Goal: Transaction & Acquisition: Purchase product/service

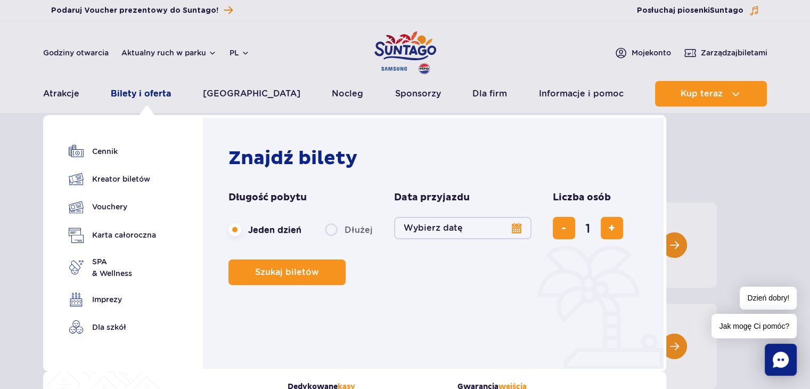
click at [155, 88] on link "Bilety i oferta" at bounding box center [141, 94] width 60 height 26
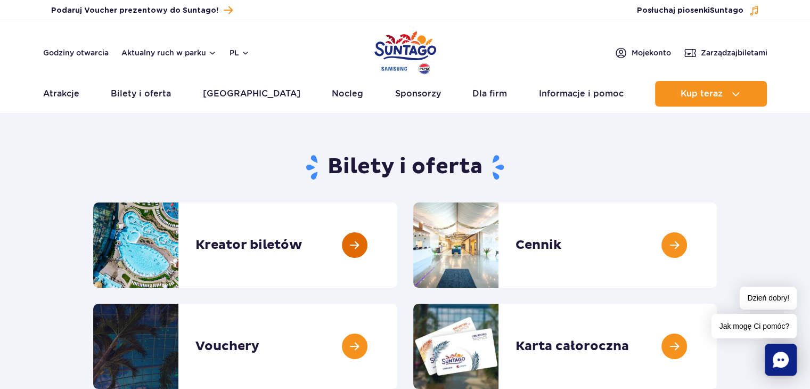
click at [397, 241] on link at bounding box center [397, 244] width 0 height 85
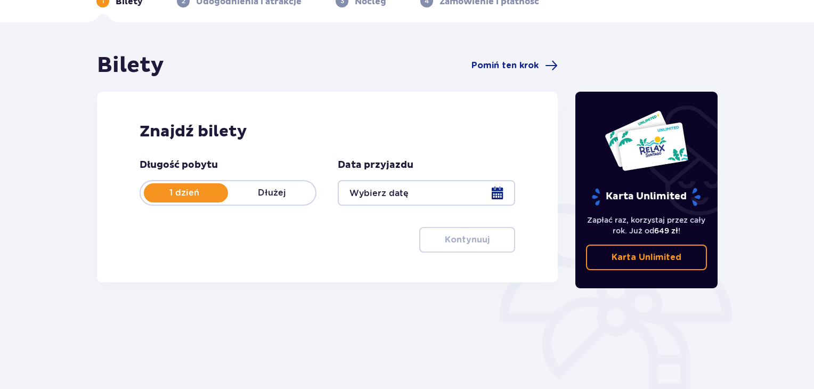
scroll to position [61, 0]
click at [490, 186] on div at bounding box center [426, 192] width 177 height 26
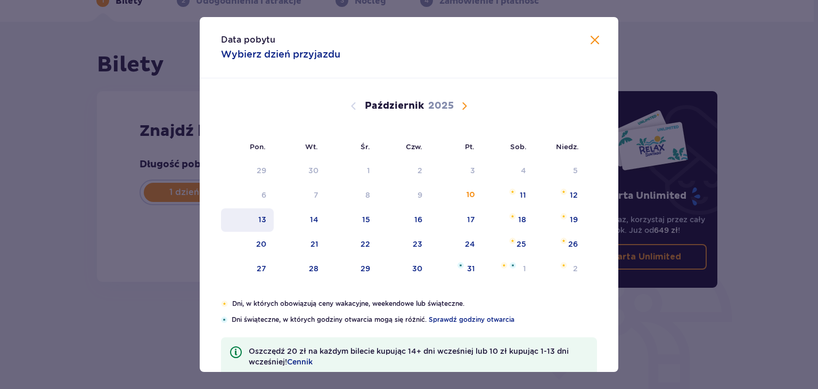
click at [246, 215] on div "13" at bounding box center [247, 219] width 53 height 23
type input "13.10.25"
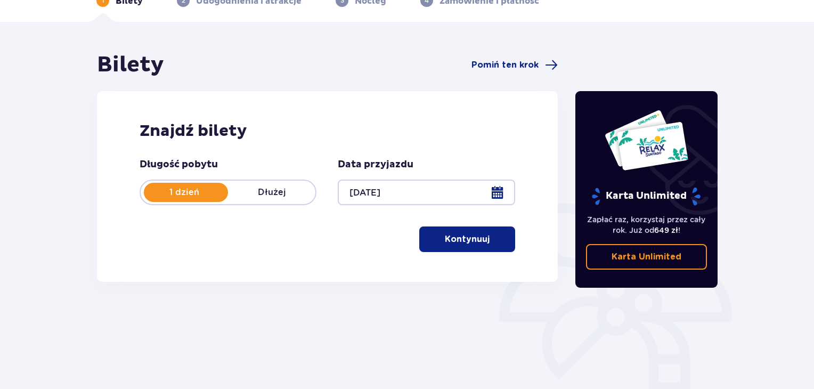
click at [181, 250] on div "Długość pobytu 1 dzień Dłużej Data przyjazdu 13.10.25 Kontynuuj Przejdź do konf…" at bounding box center [327, 205] width 375 height 94
click at [457, 246] on button "Kontynuuj" at bounding box center [467, 239] width 96 height 26
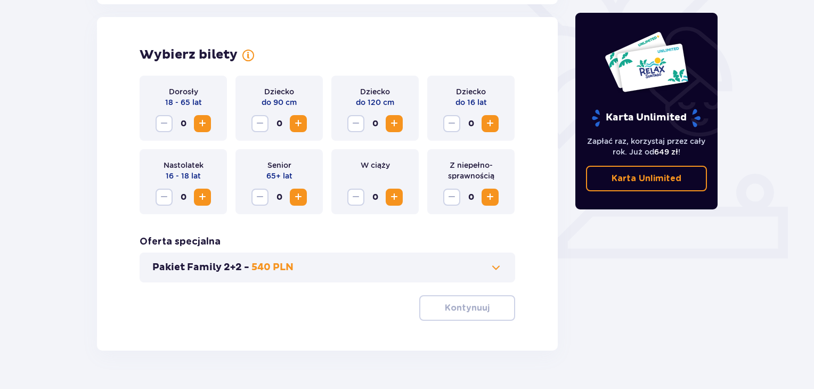
scroll to position [296, 0]
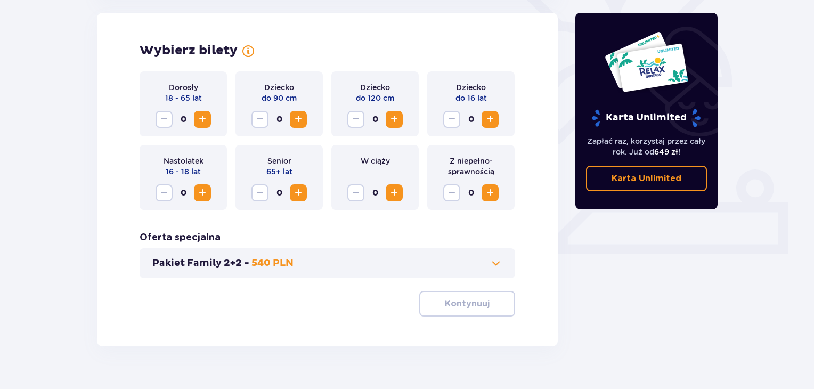
click at [208, 120] on span "Zwiększ" at bounding box center [202, 119] width 13 height 13
click at [485, 299] on span "button" at bounding box center [491, 303] width 13 height 13
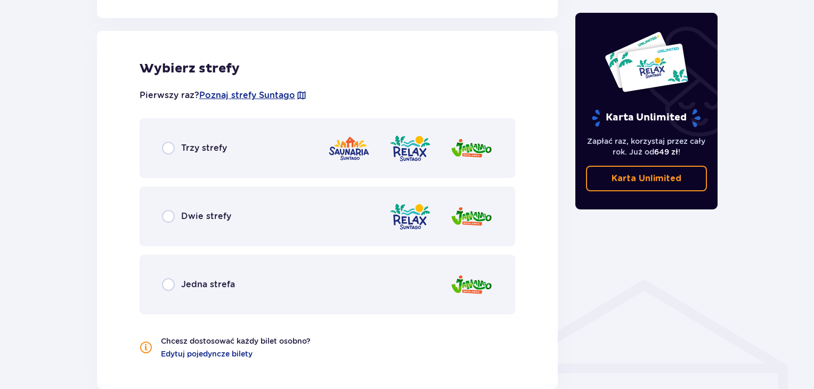
scroll to position [591, 0]
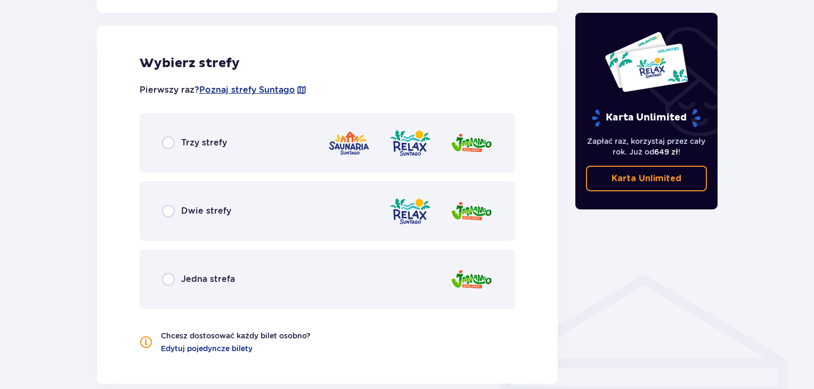
click at [238, 140] on div "Trzy strefy" at bounding box center [327, 143] width 375 height 60
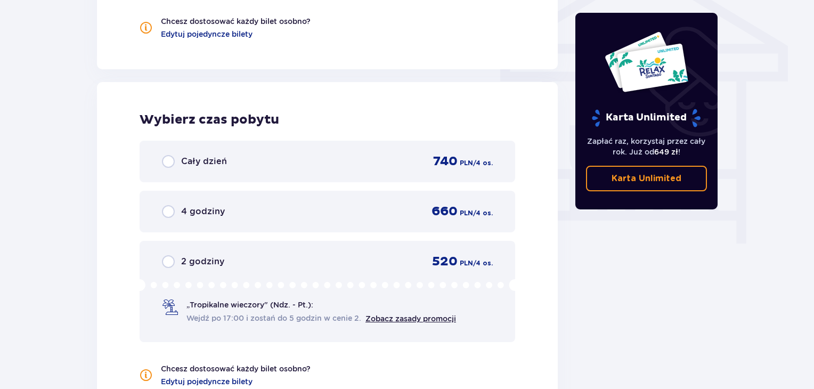
scroll to position [962, 0]
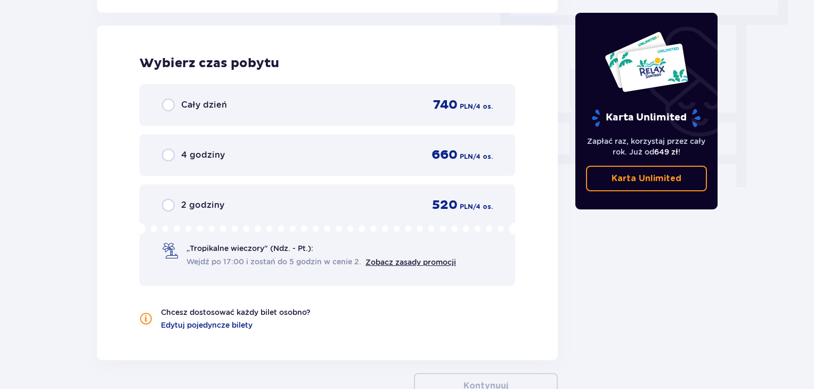
click at [213, 93] on div "Cały dzień 740 PLN / 4 os." at bounding box center [327, 105] width 375 height 42
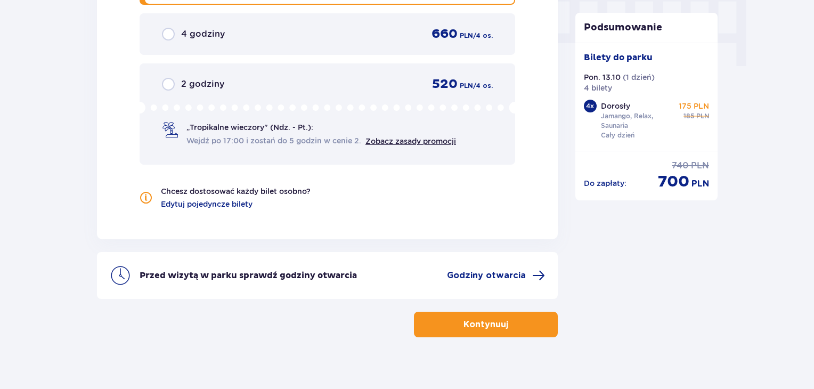
scroll to position [1094, 0]
